Goal: Transaction & Acquisition: Subscribe to service/newsletter

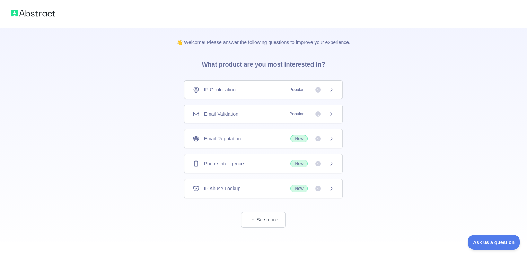
click at [271, 112] on div "Email Validation Popular" at bounding box center [263, 114] width 141 height 7
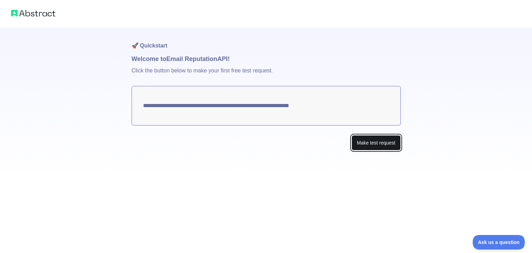
click at [385, 147] on button "Make test request" at bounding box center [376, 143] width 49 height 16
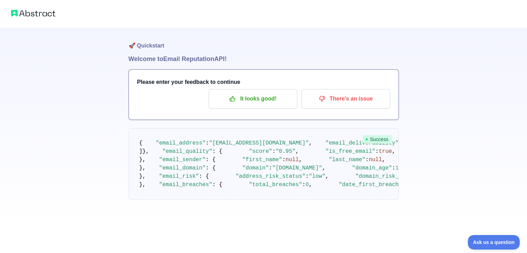
click at [19, 11] on img at bounding box center [33, 13] width 44 height 10
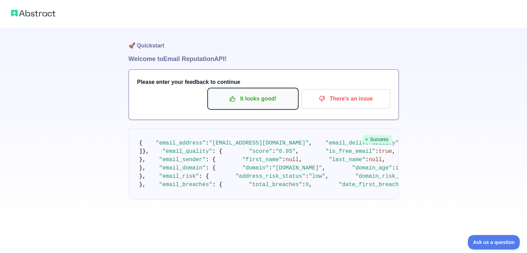
click at [270, 102] on p "It looks good!" at bounding box center [253, 99] width 78 height 12
